Goal: Information Seeking & Learning: Learn about a topic

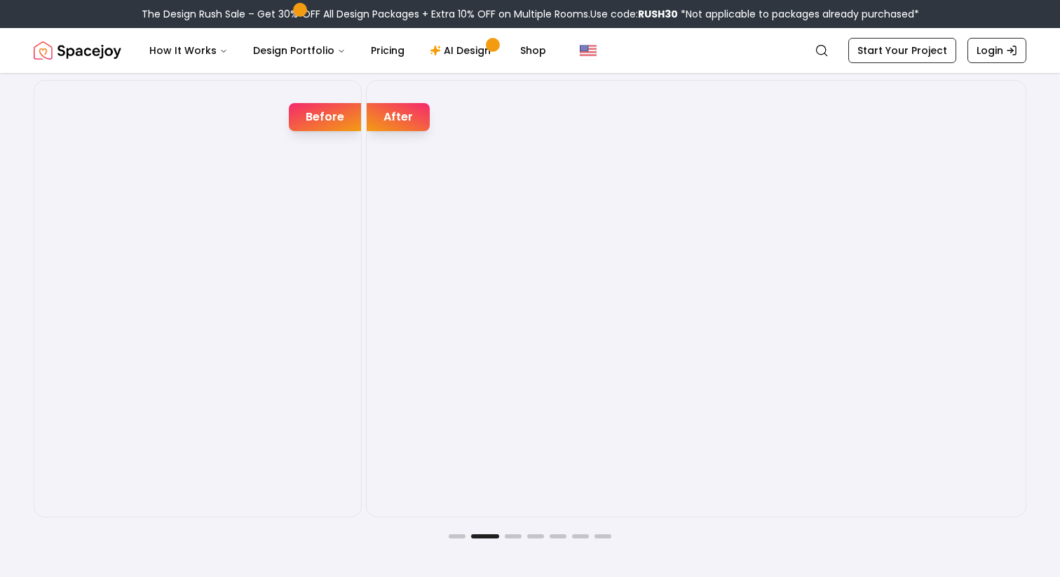
scroll to position [2338, 0]
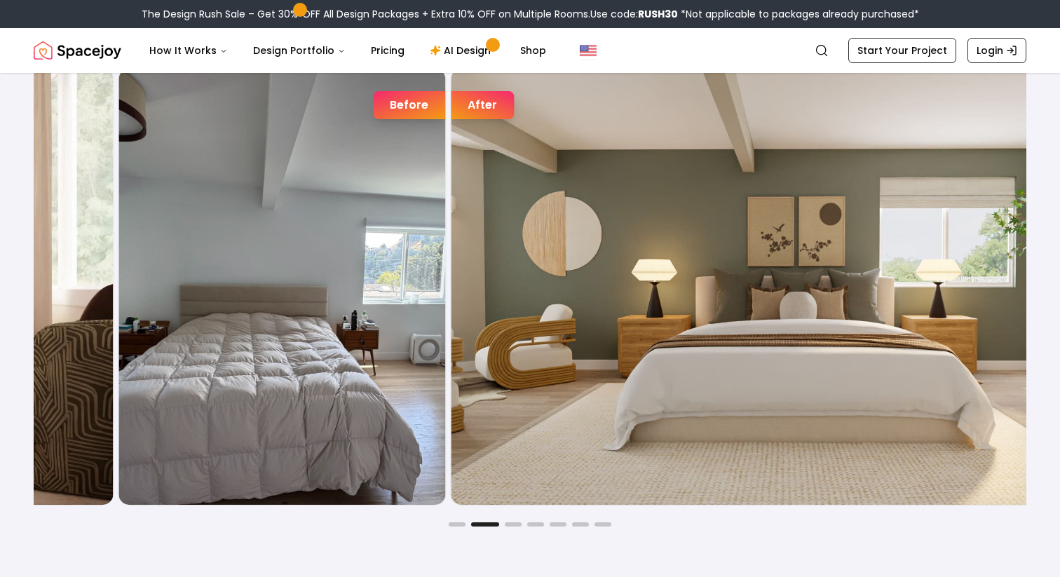
click at [459, 305] on div "Before After" at bounding box center [614, 286] width 993 height 437
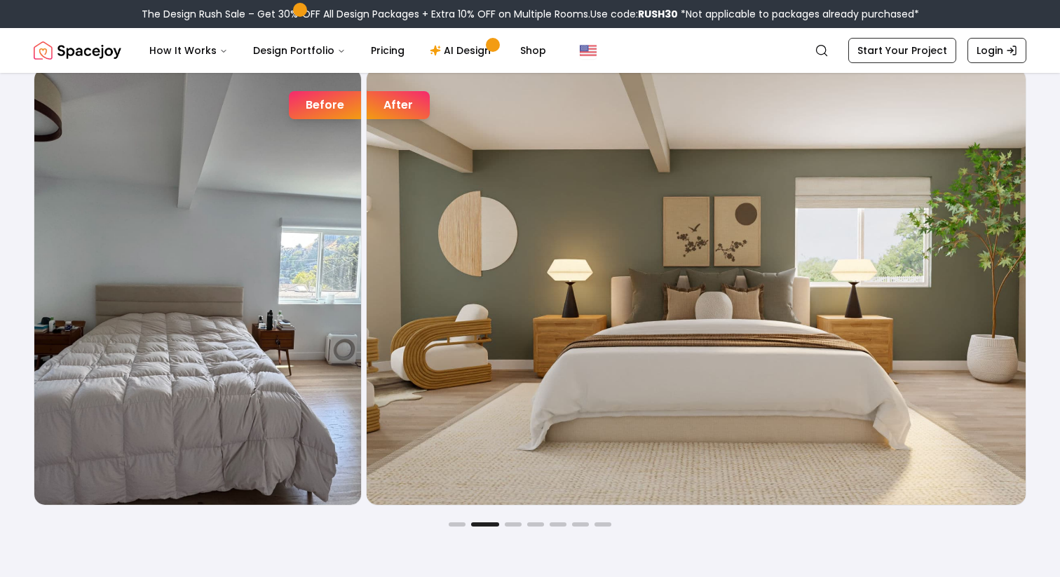
click at [367, 334] on img "2 / 7" at bounding box center [696, 287] width 659 height 436
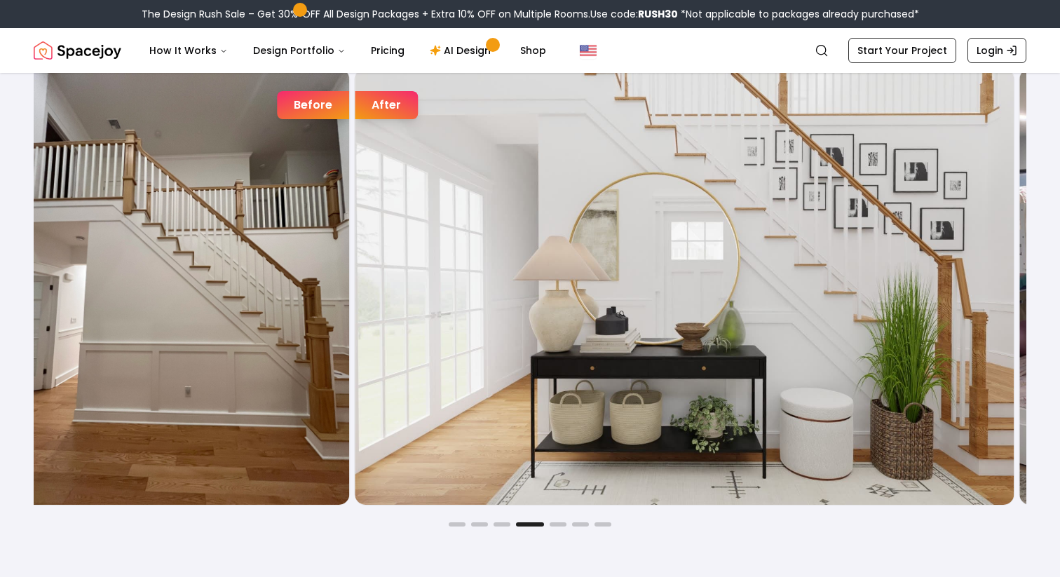
click at [389, 286] on img "4 / 7" at bounding box center [684, 287] width 659 height 436
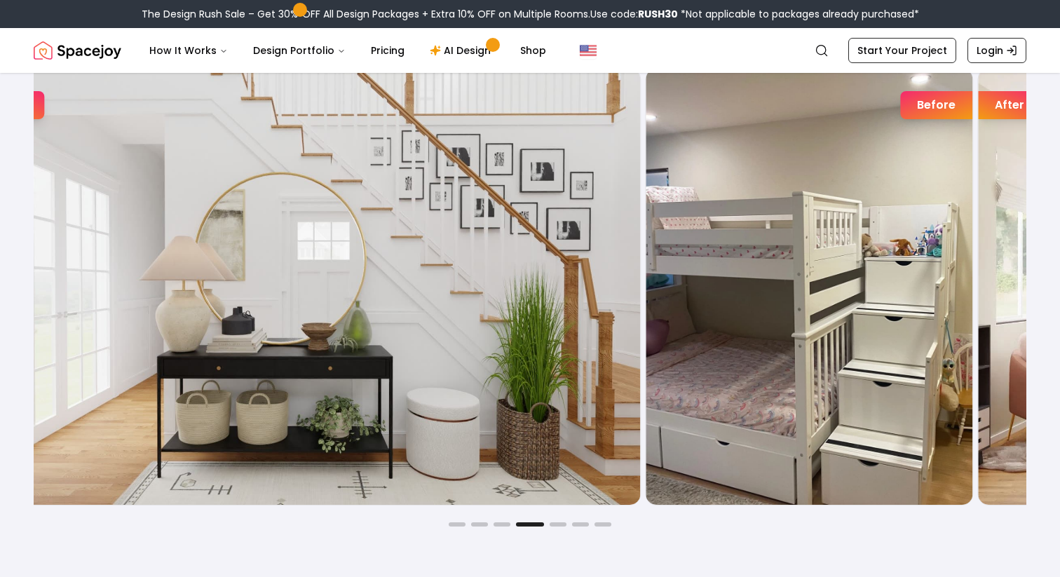
click at [0, 299] on div "Joyful Befores and Afters Before After Before After Before After Before After B…" at bounding box center [530, 269] width 1060 height 649
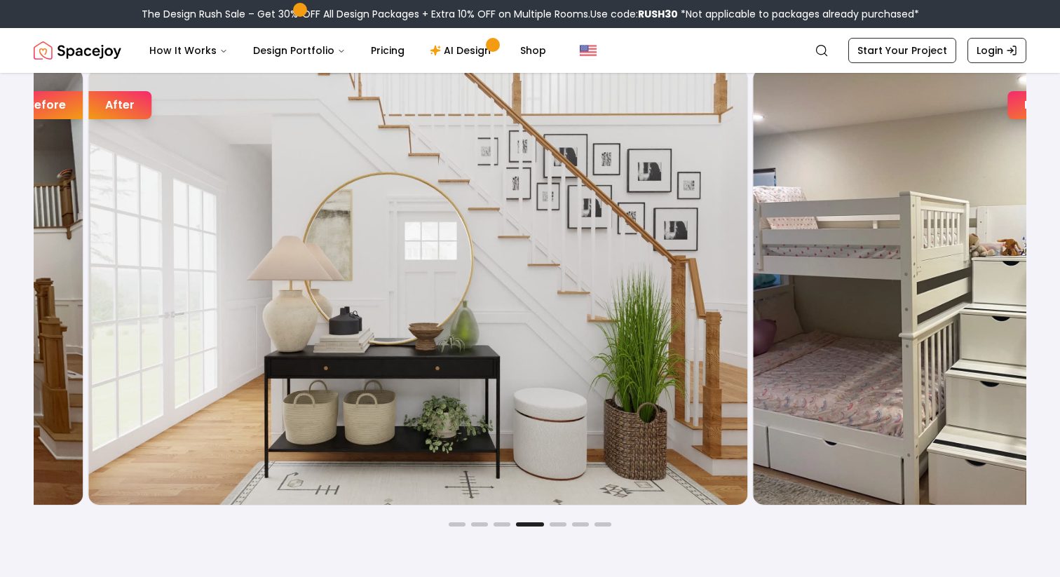
click at [0, 293] on div "Joyful Befores and Afters Before After Before After Before After Before After B…" at bounding box center [530, 269] width 1060 height 649
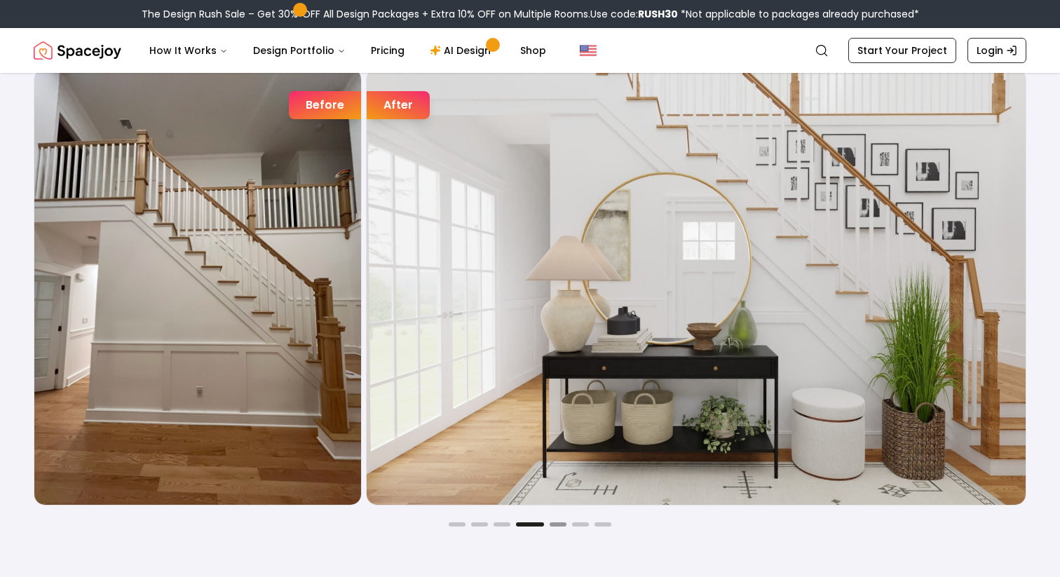
click at [553, 523] on button "Go to slide 5" at bounding box center [558, 524] width 17 height 4
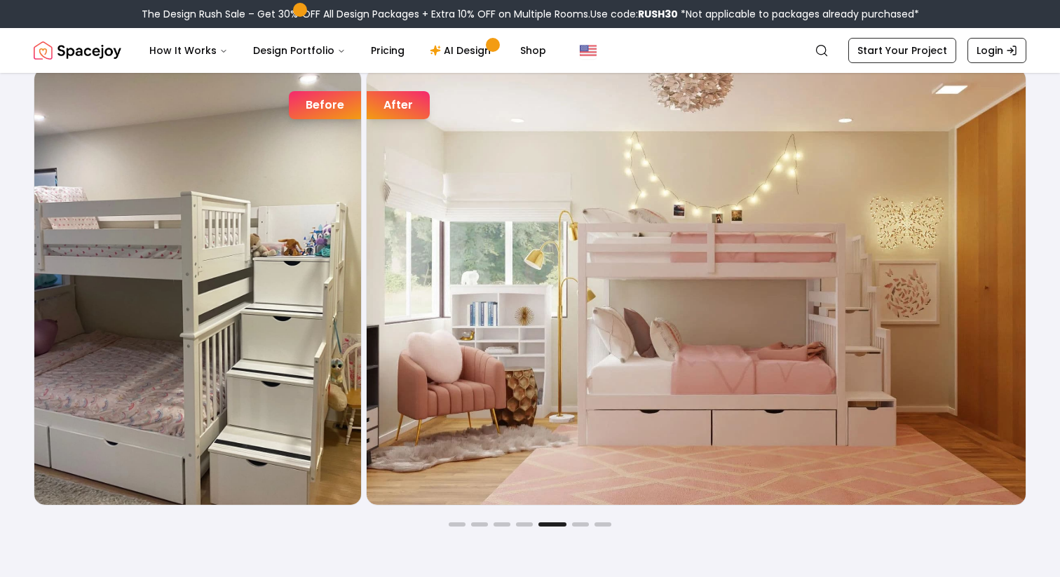
click at [586, 529] on div "Joyful Befores and Afters Before After Before After Before After Before After B…" at bounding box center [530, 269] width 1060 height 649
click at [583, 527] on div "Joyful Befores and Afters Before After Before After Before After Before After B…" at bounding box center [530, 269] width 1060 height 649
click at [583, 522] on button "Go to slide 6" at bounding box center [580, 524] width 17 height 4
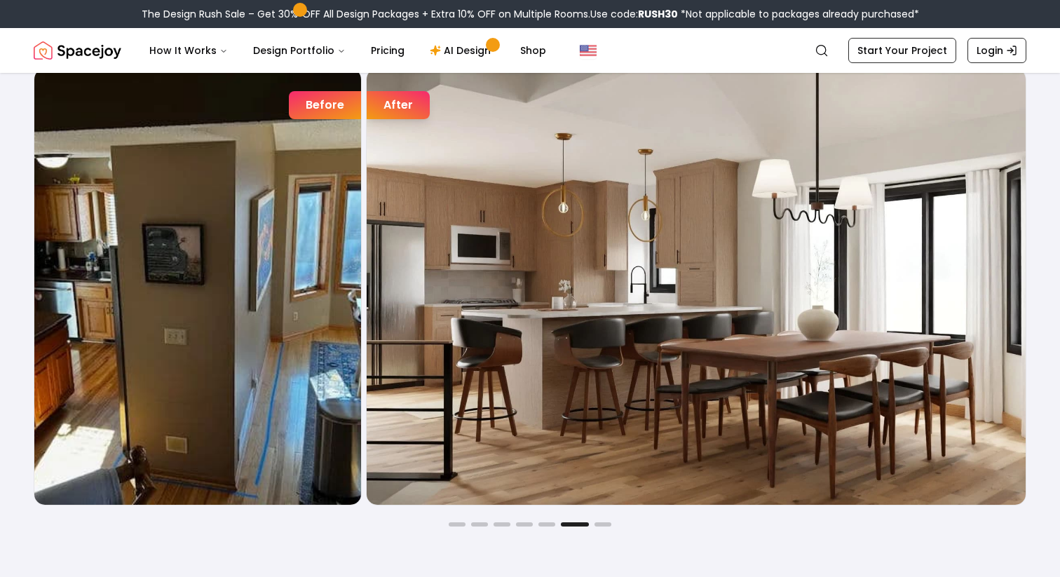
click at [602, 521] on div "Before After Before After Before After Before After Before After Before After B…" at bounding box center [530, 297] width 993 height 459
click at [73, 54] on img "Spacejoy" at bounding box center [78, 50] width 88 height 28
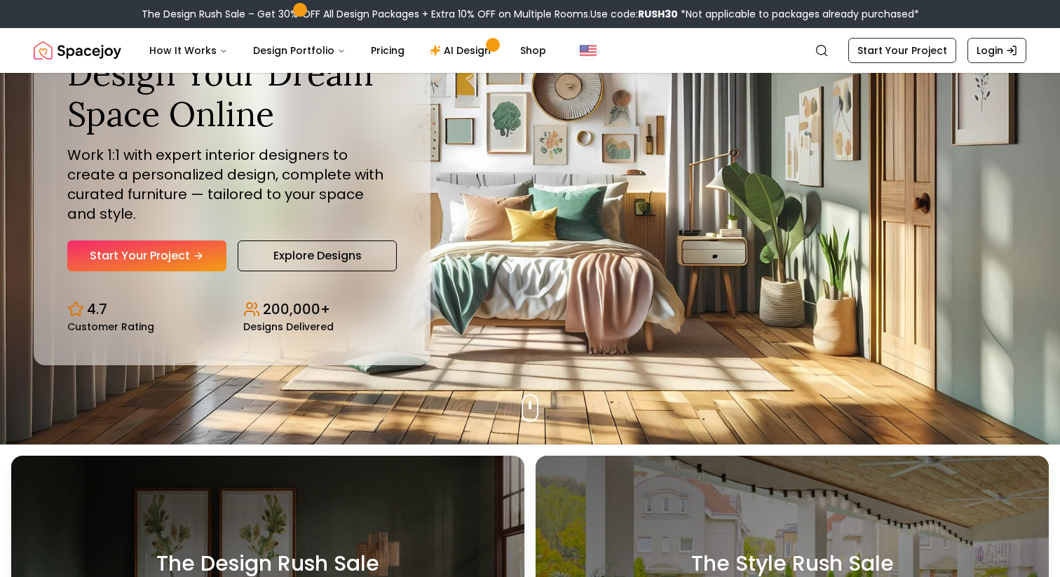
scroll to position [0, 0]
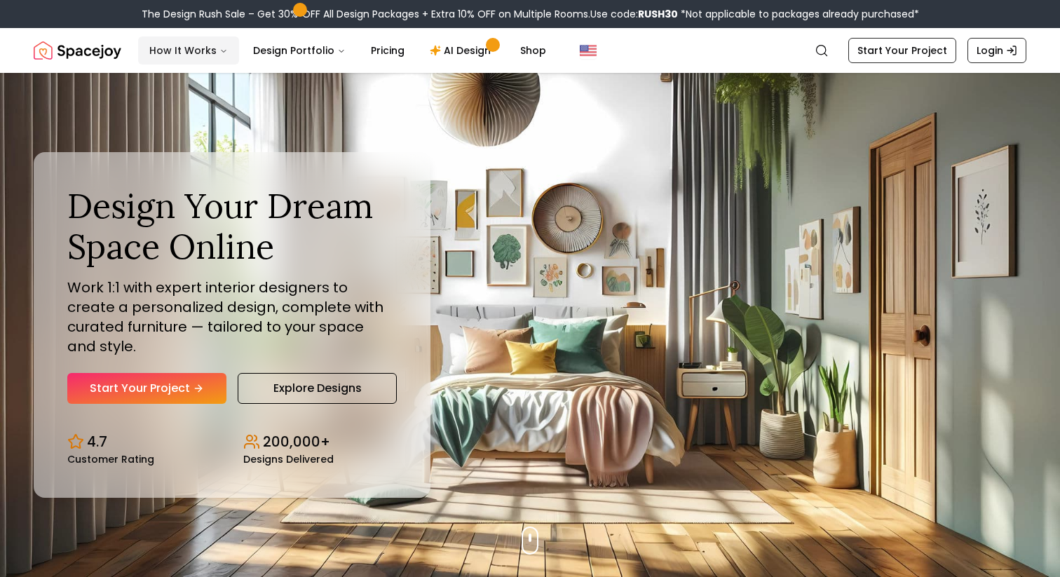
click at [214, 53] on button "How It Works" at bounding box center [188, 50] width 101 height 28
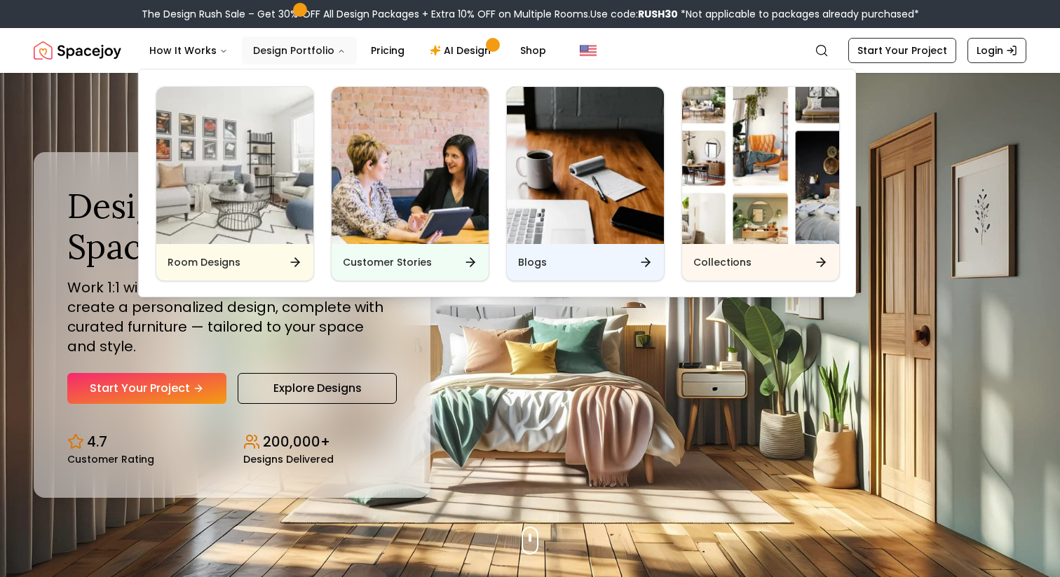
click at [325, 51] on button "Design Portfolio" at bounding box center [299, 50] width 115 height 28
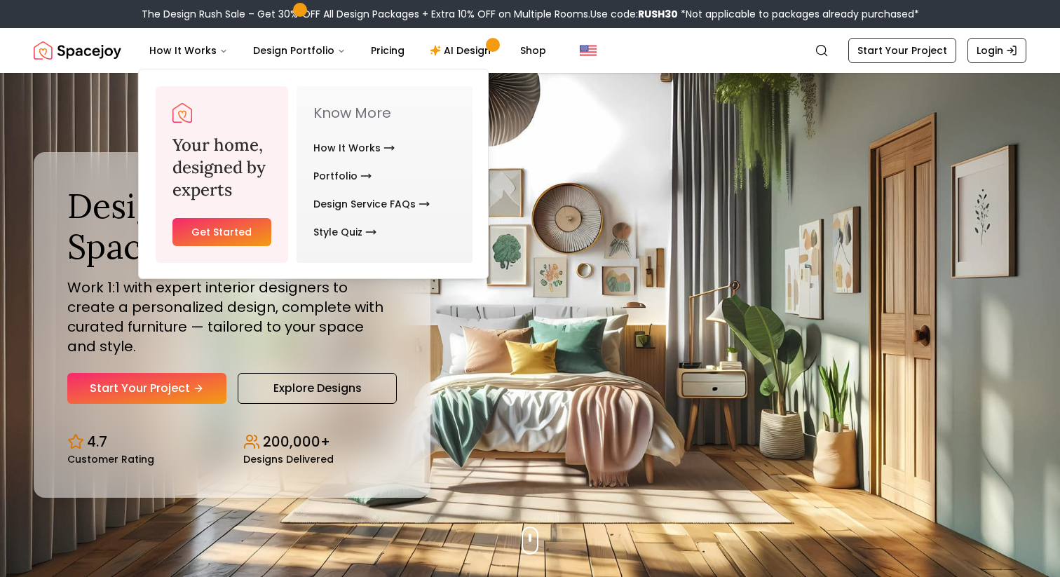
click at [107, 53] on img "Spacejoy" at bounding box center [78, 50] width 88 height 28
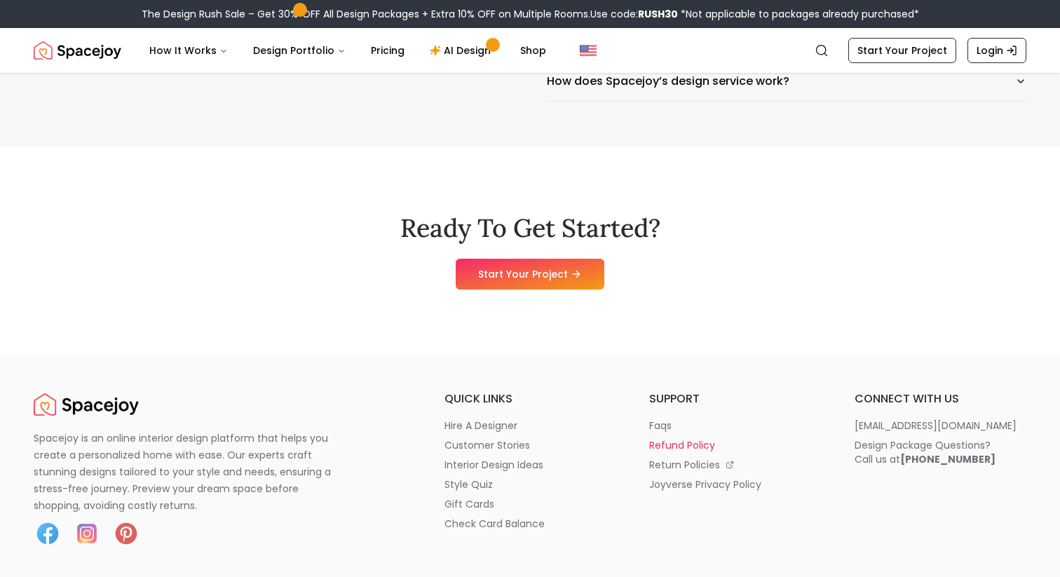
scroll to position [6966, 0]
